Goal: Navigation & Orientation: Find specific page/section

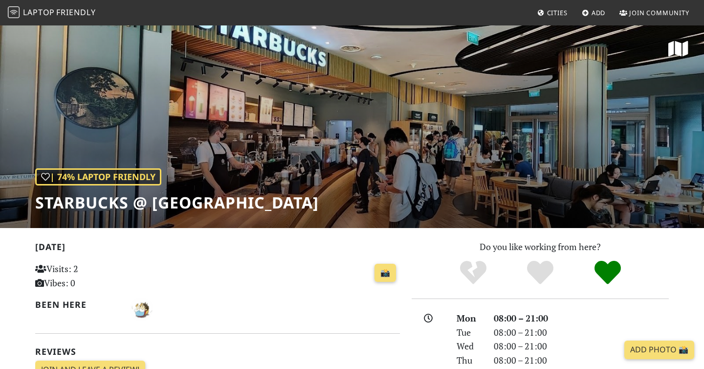
click at [68, 14] on span "Friendly" at bounding box center [75, 12] width 39 height 11
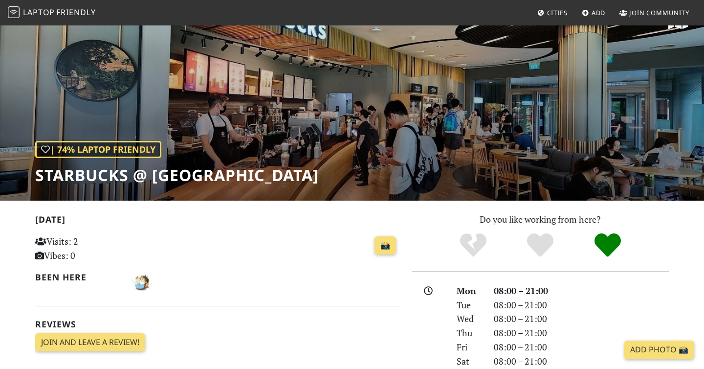
scroll to position [33, 0]
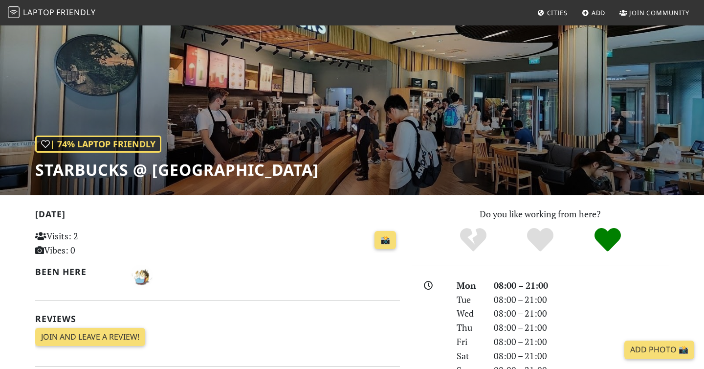
click at [555, 13] on span "Cities" at bounding box center [557, 12] width 21 height 9
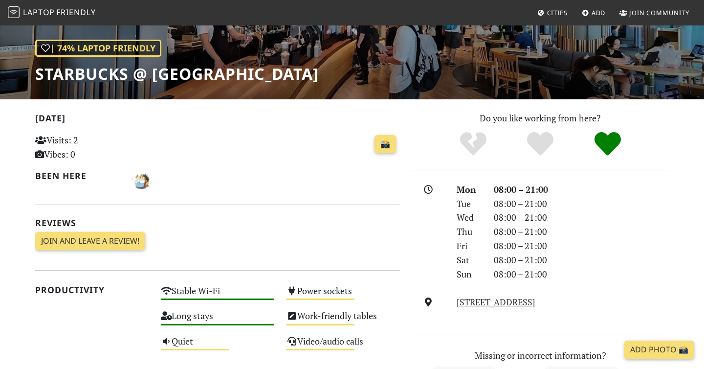
scroll to position [0, 0]
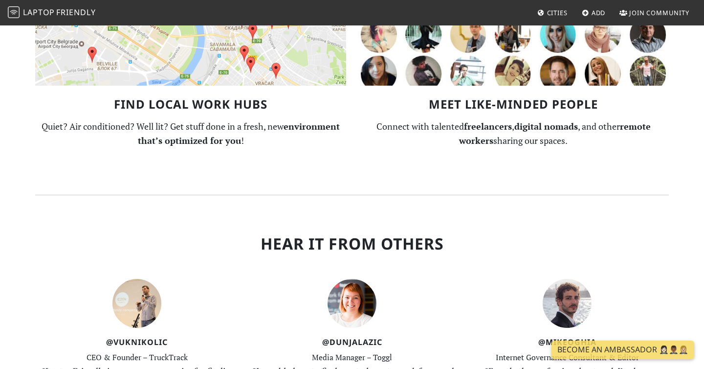
scroll to position [787, 0]
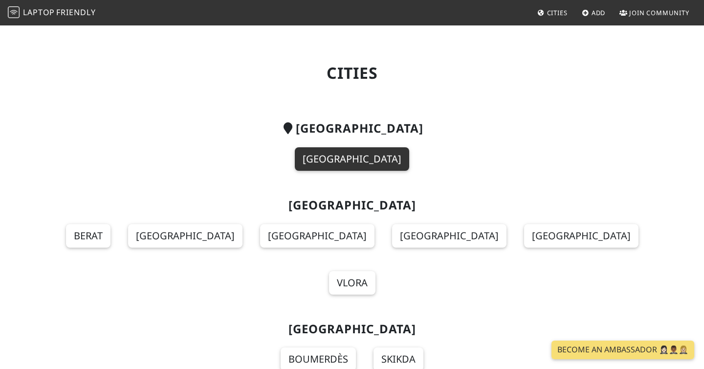
click at [365, 154] on link "[GEOGRAPHIC_DATA]" at bounding box center [352, 158] width 114 height 23
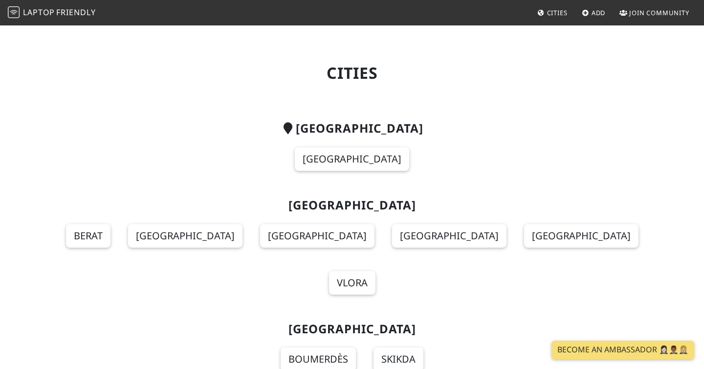
click at [54, 21] on link "Laptop Friendly" at bounding box center [52, 12] width 88 height 17
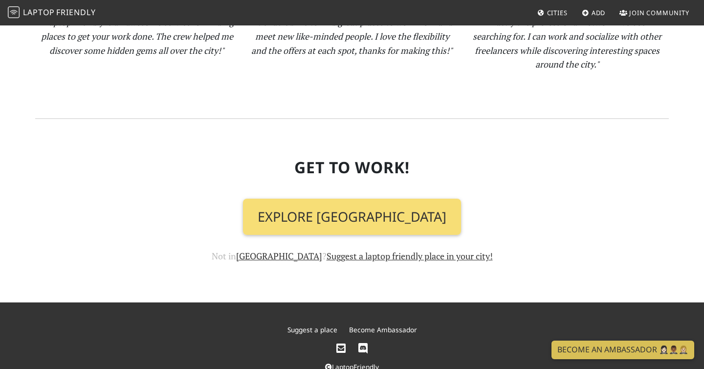
scroll to position [1072, 0]
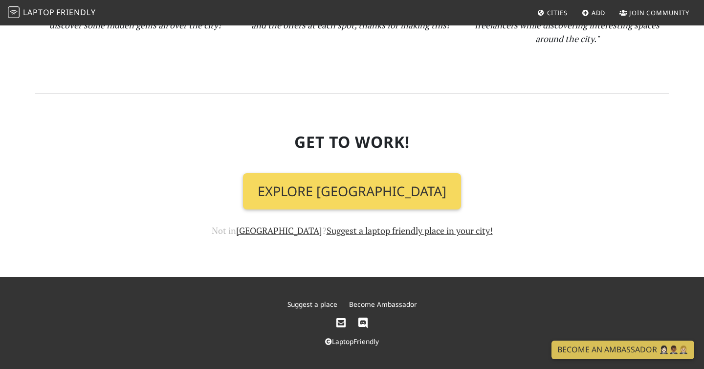
click at [373, 187] on link "Explore [GEOGRAPHIC_DATA]" at bounding box center [352, 191] width 218 height 36
click at [381, 202] on link "Explore [GEOGRAPHIC_DATA]" at bounding box center [352, 191] width 218 height 36
